Goal: Navigation & Orientation: Find specific page/section

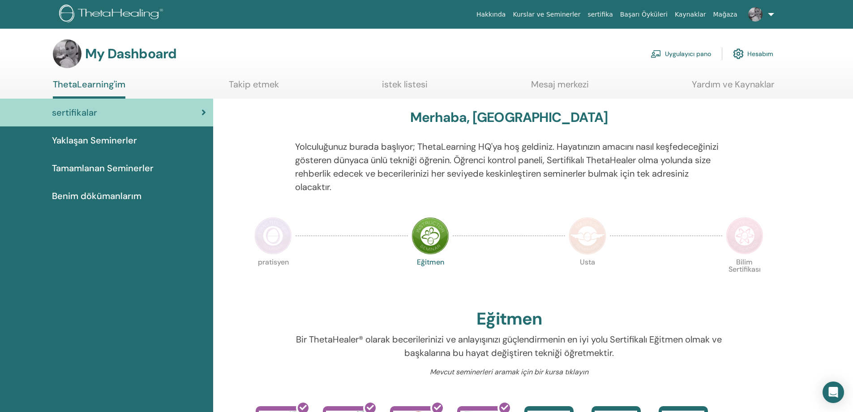
click at [65, 142] on span "Yaklaşan Seminerler" at bounding box center [94, 139] width 85 height 13
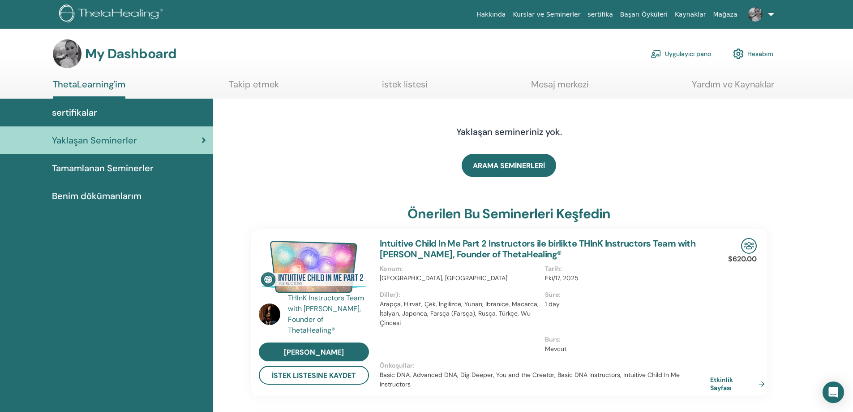
click at [104, 197] on span "Benim dökümanlarım" at bounding box center [97, 195] width 90 height 13
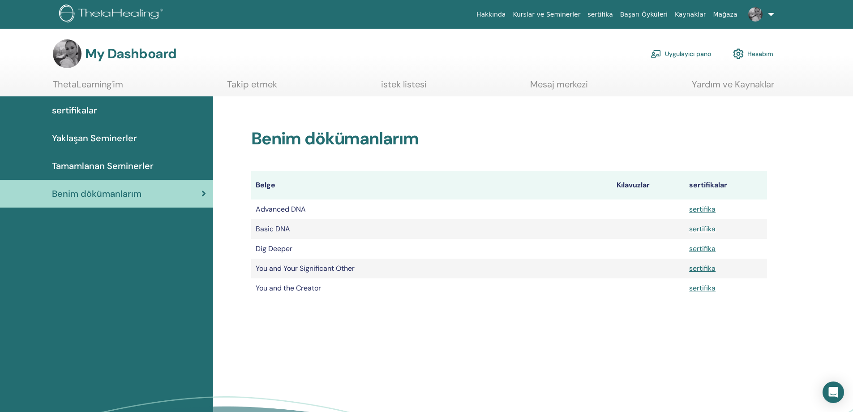
click at [103, 167] on span "Tamamlanan Seminerler" at bounding box center [103, 165] width 102 height 13
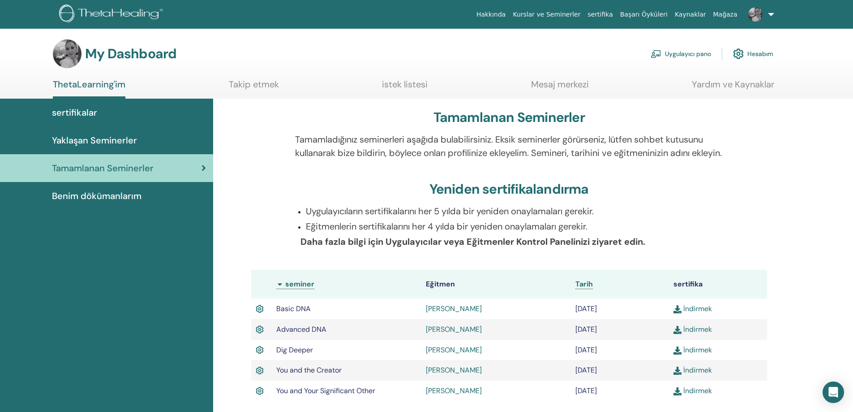
click at [549, 14] on link "Kurslar ve Seminerler" at bounding box center [546, 14] width 75 height 17
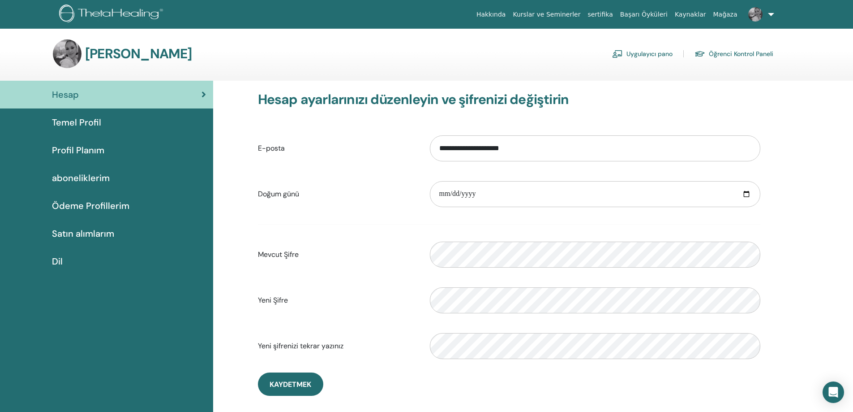
click at [80, 151] on span "Profil Planım" at bounding box center [78, 149] width 52 height 13
